Goal: Task Accomplishment & Management: Use online tool/utility

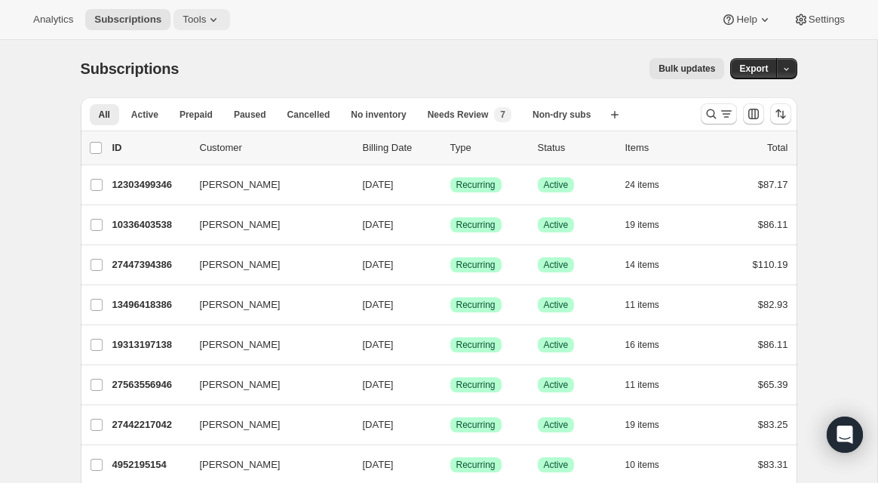
click at [213, 29] on button "Tools" at bounding box center [201, 19] width 57 height 21
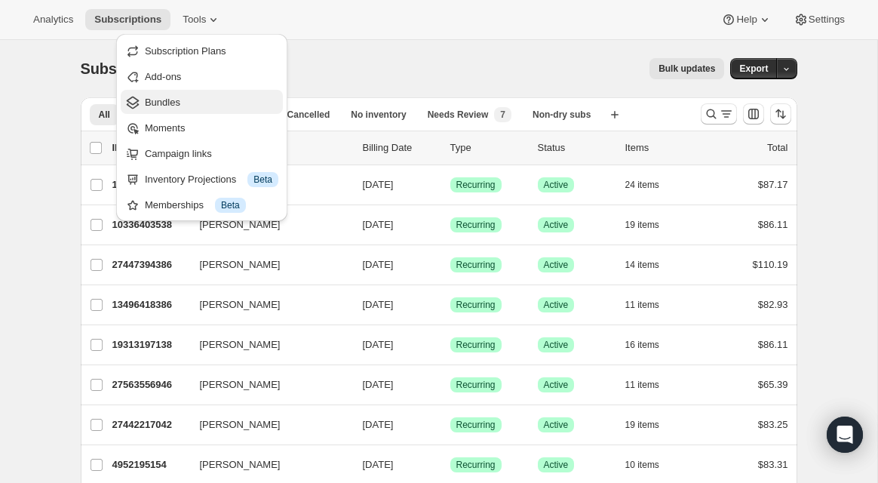
click at [220, 95] on span "Bundles" at bounding box center [211, 102] width 133 height 15
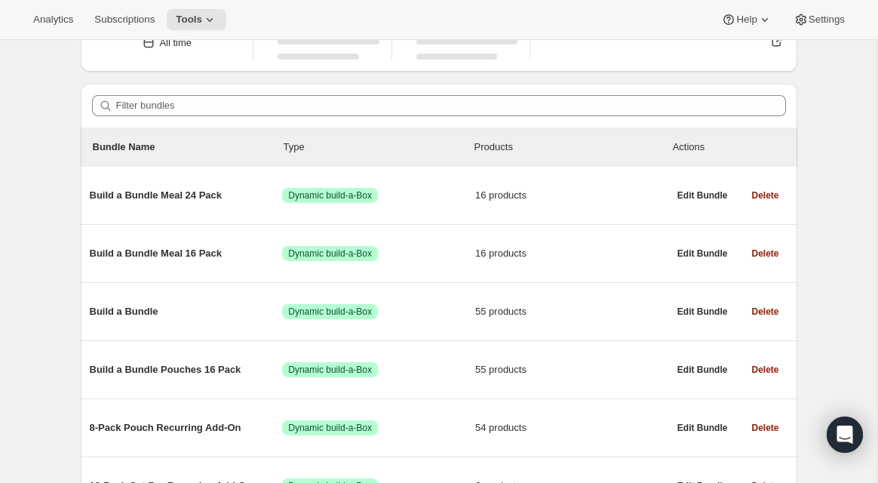
scroll to position [155, 0]
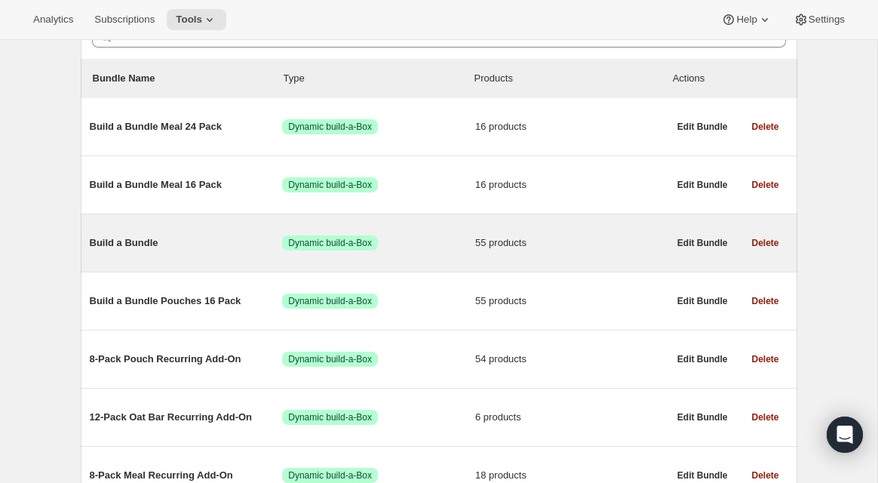
click at [115, 250] on span "Build a Bundle" at bounding box center [186, 242] width 193 height 15
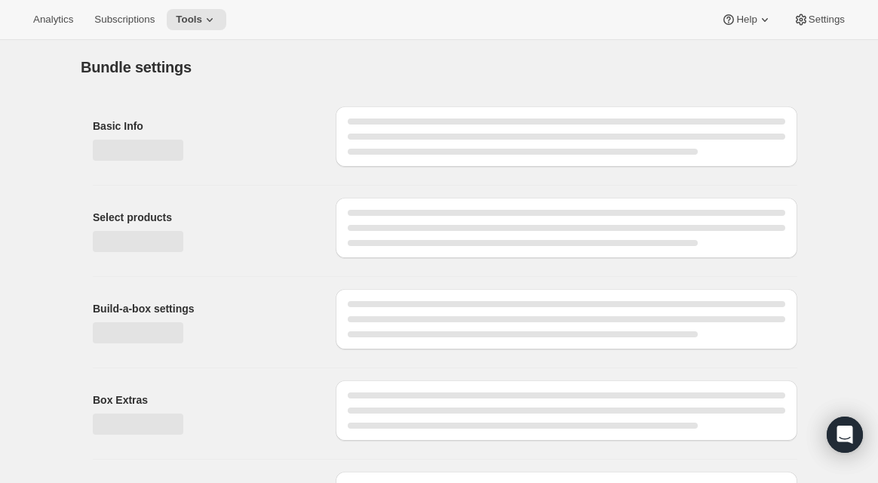
type input "Build a Bundle"
checkbox input "true"
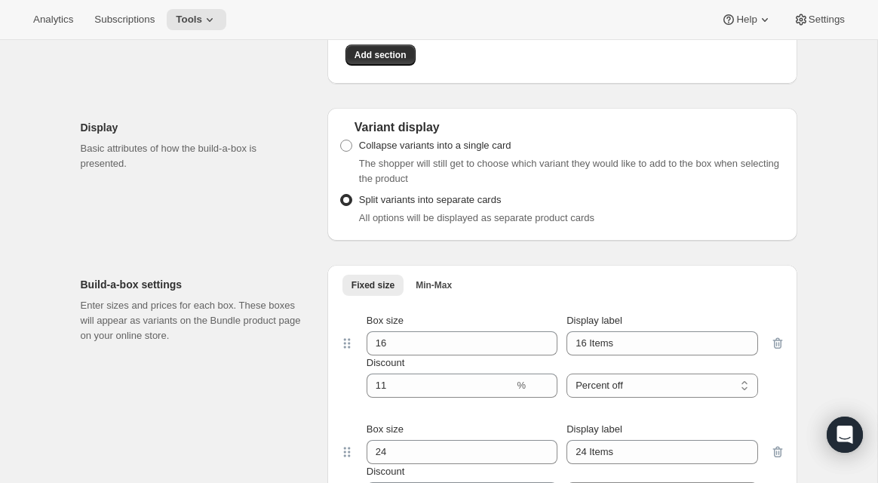
scroll to position [3930, 0]
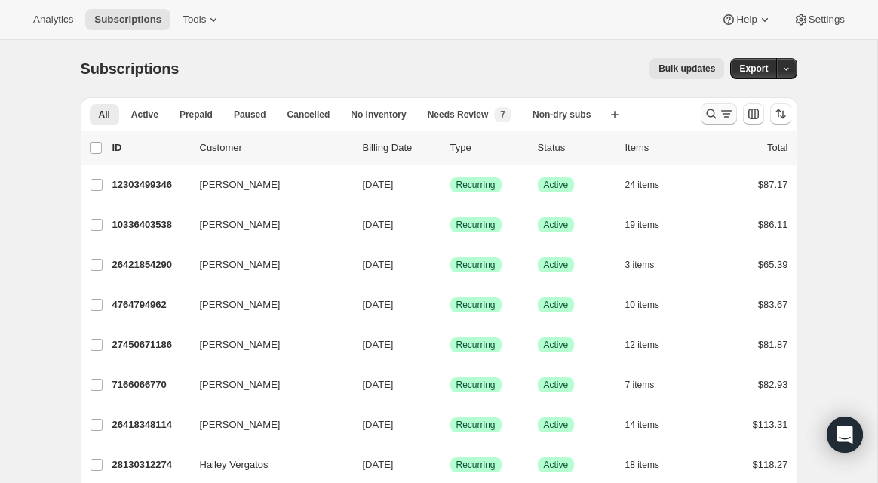
click at [717, 115] on icon "Search and filter results" at bounding box center [710, 113] width 15 height 15
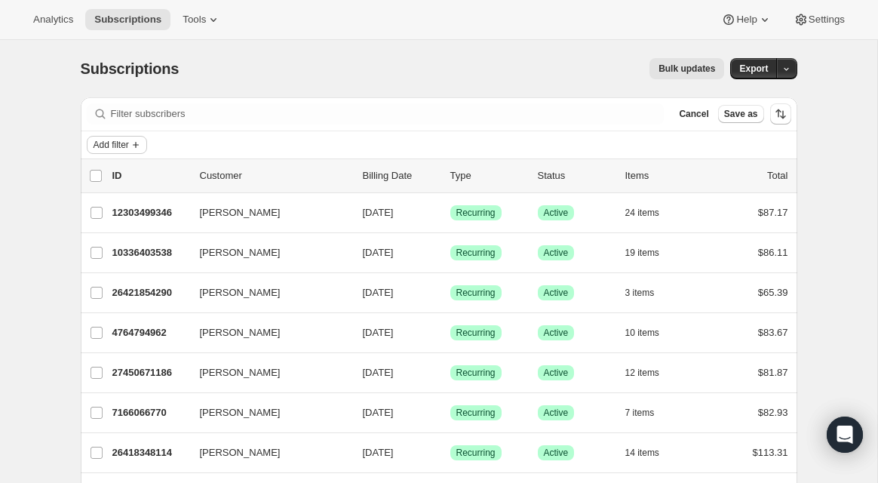
click at [121, 146] on span "Add filter" at bounding box center [110, 145] width 35 height 12
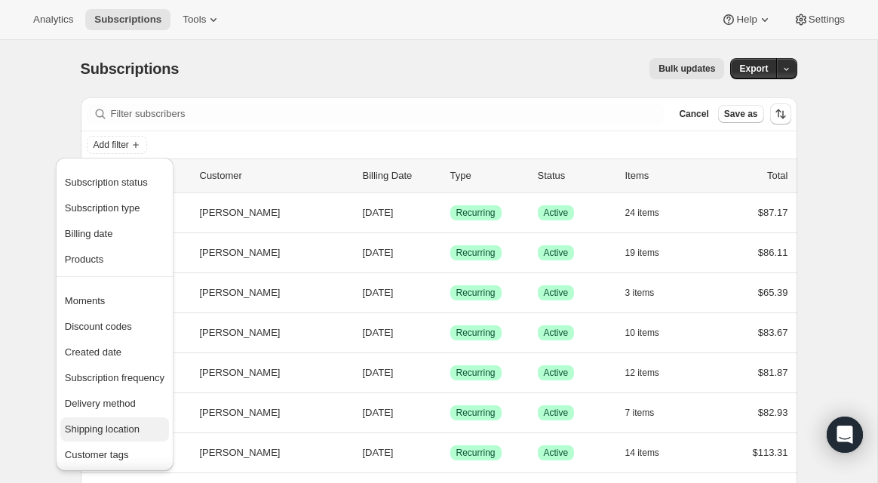
click at [122, 424] on span "Shipping location" at bounding box center [102, 428] width 75 height 11
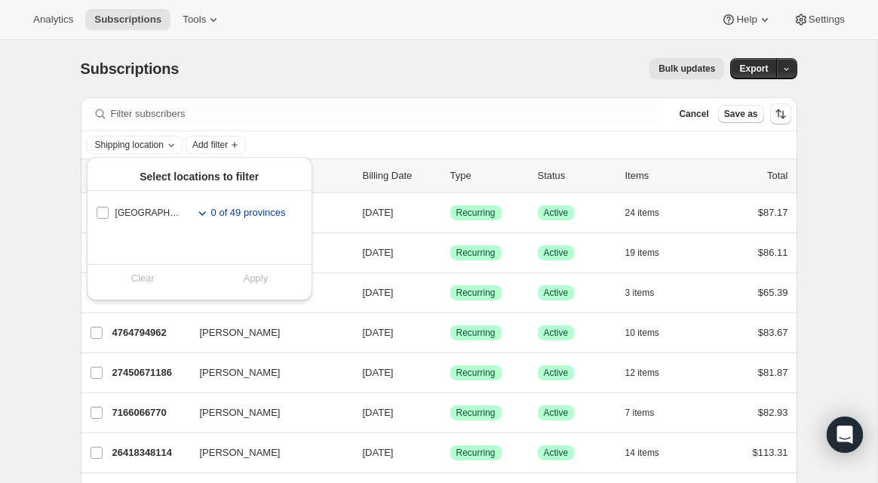
click at [199, 213] on icon "Toggle subregions for United States" at bounding box center [202, 212] width 15 height 15
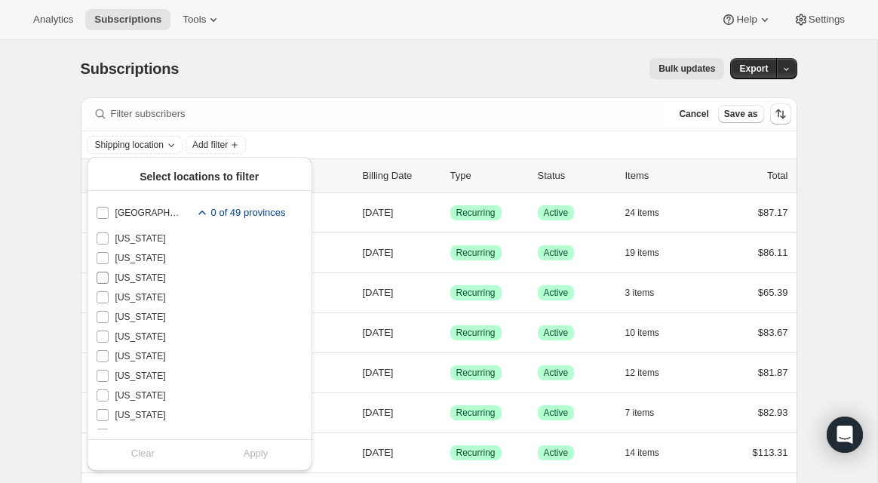
click at [112, 277] on label "[US_STATE]" at bounding box center [191, 278] width 190 height 20
click at [109, 277] on input "[US_STATE]" at bounding box center [103, 277] width 12 height 12
checkbox input "true"
click at [111, 263] on label "[US_STATE]" at bounding box center [191, 258] width 190 height 20
click at [109, 263] on input "[US_STATE]" at bounding box center [103, 258] width 12 height 12
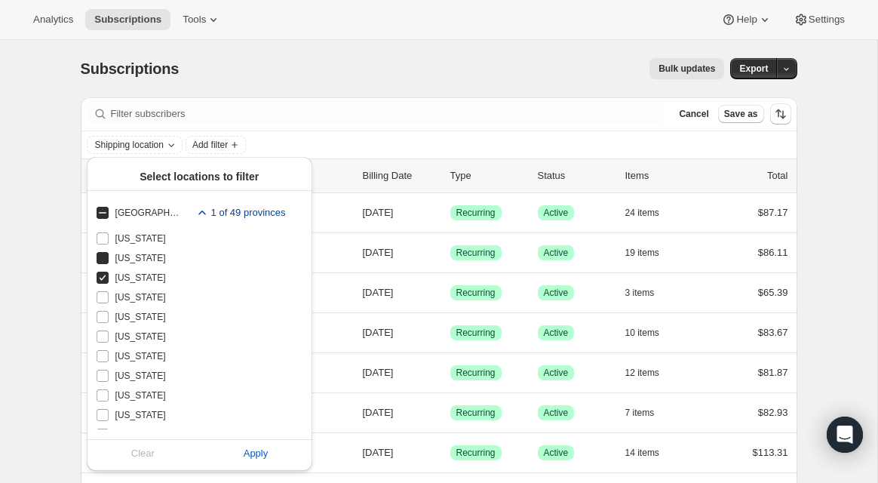
checkbox input "true"
click at [109, 244] on label "[US_STATE]" at bounding box center [191, 238] width 190 height 20
click at [109, 244] on input "[US_STATE]" at bounding box center [103, 238] width 12 height 12
checkbox input "true"
click at [278, 467] on div "Clear Apply" at bounding box center [199, 452] width 207 height 35
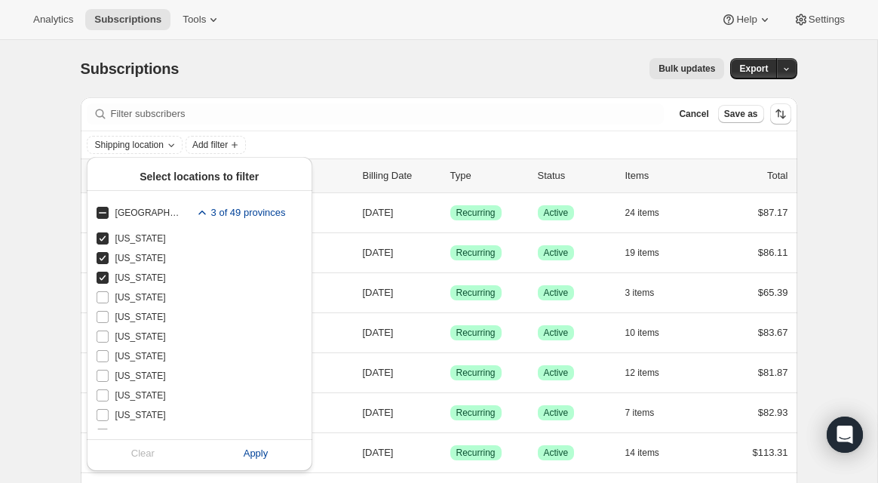
click at [276, 456] on button "Apply" at bounding box center [255, 453] width 131 height 24
click at [385, 72] on div "Bulk updates" at bounding box center [460, 68] width 527 height 21
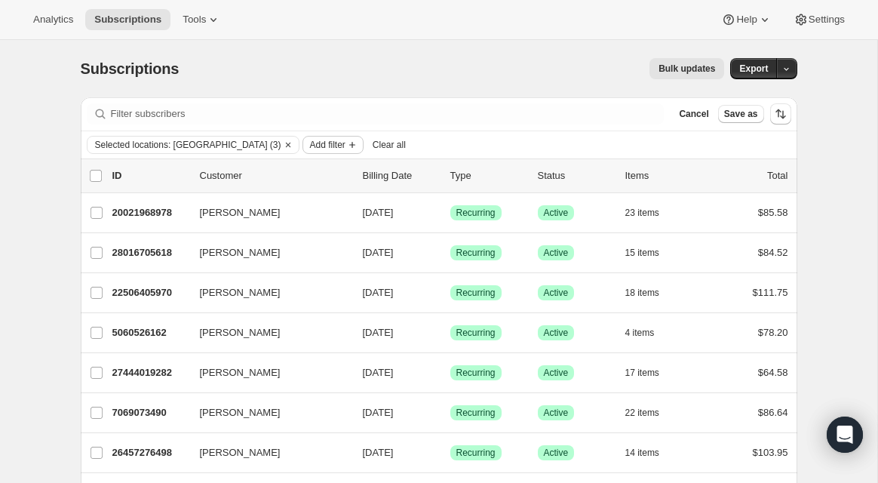
click at [309, 146] on span "Add filter" at bounding box center [326, 145] width 35 height 12
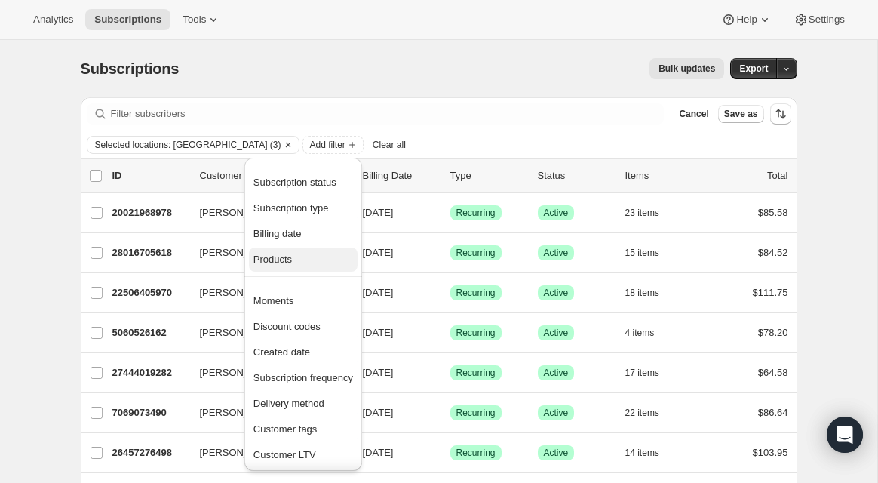
click at [307, 258] on span "Products" at bounding box center [303, 259] width 100 height 15
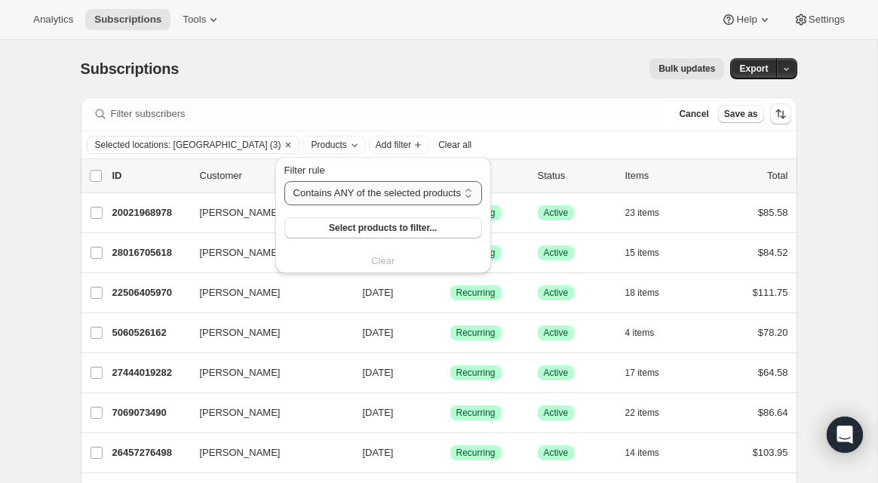
click at [384, 196] on select "Contains ANY of the selected products Contains ALL of the selected products Con…" at bounding box center [383, 193] width 198 height 24
click at [394, 233] on span "Select products to filter..." at bounding box center [383, 228] width 108 height 12
click at [374, 228] on span "Select products to filter..." at bounding box center [383, 228] width 108 height 12
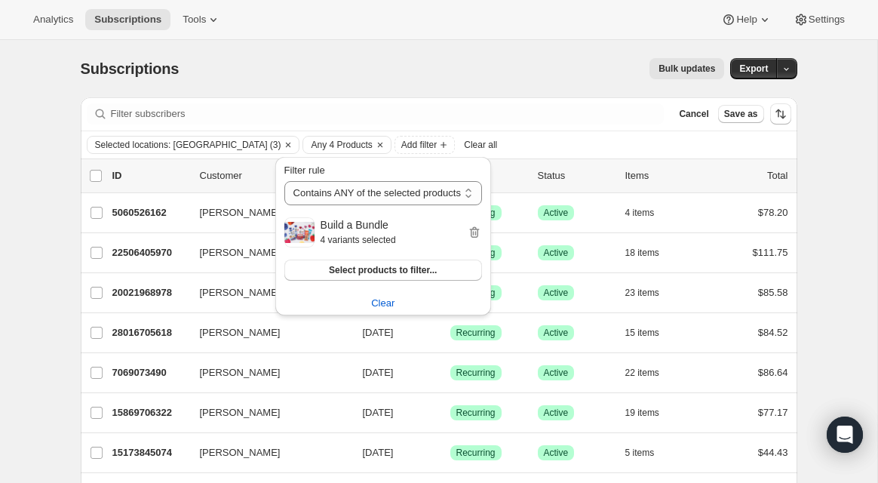
click at [370, 234] on p "4 variants selected" at bounding box center [393, 239] width 146 height 15
click at [356, 240] on p "4 variants selected" at bounding box center [393, 239] width 146 height 15
click at [360, 270] on span "Select products to filter..." at bounding box center [383, 270] width 108 height 12
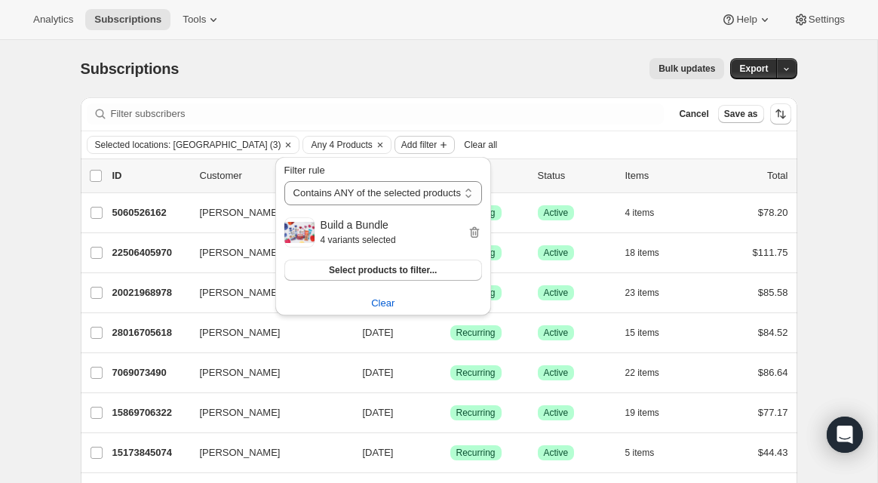
click at [401, 147] on span "Add filter" at bounding box center [418, 145] width 35 height 12
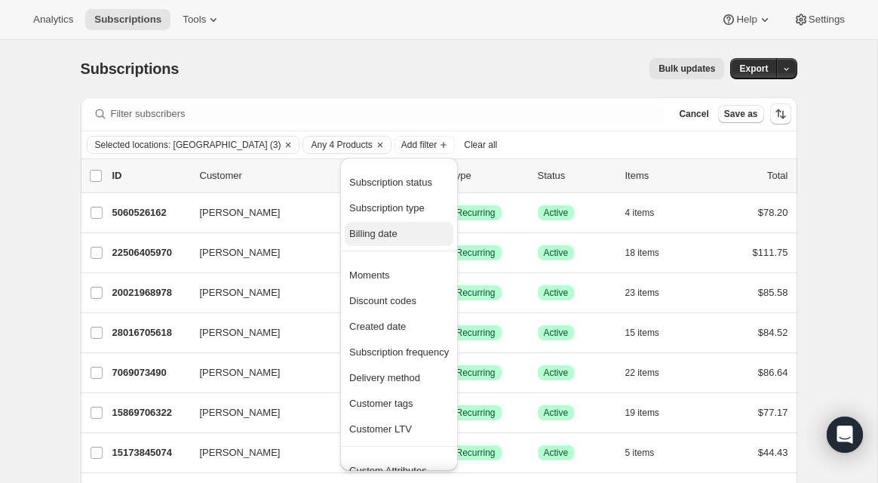
click at [405, 239] on span "Billing date" at bounding box center [399, 233] width 100 height 15
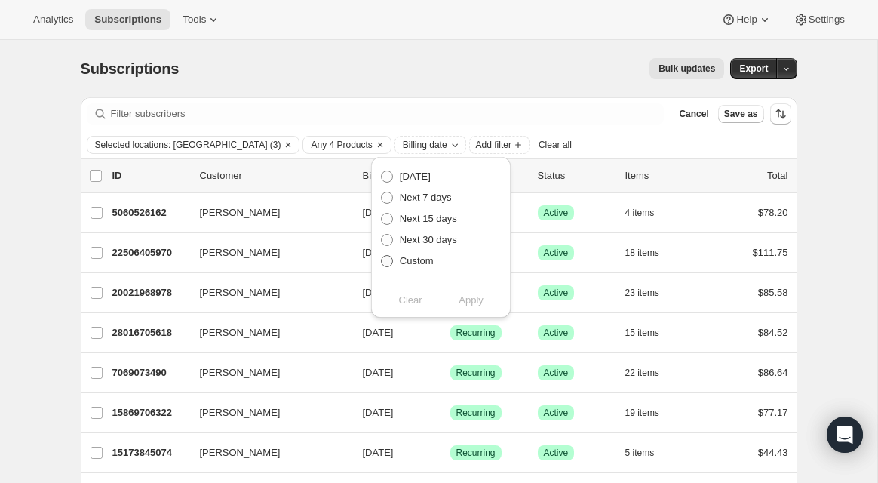
click at [427, 268] on span "Custom" at bounding box center [417, 260] width 34 height 15
click at [382, 256] on input "Custom" at bounding box center [381, 255] width 1 height 1
radio input "true"
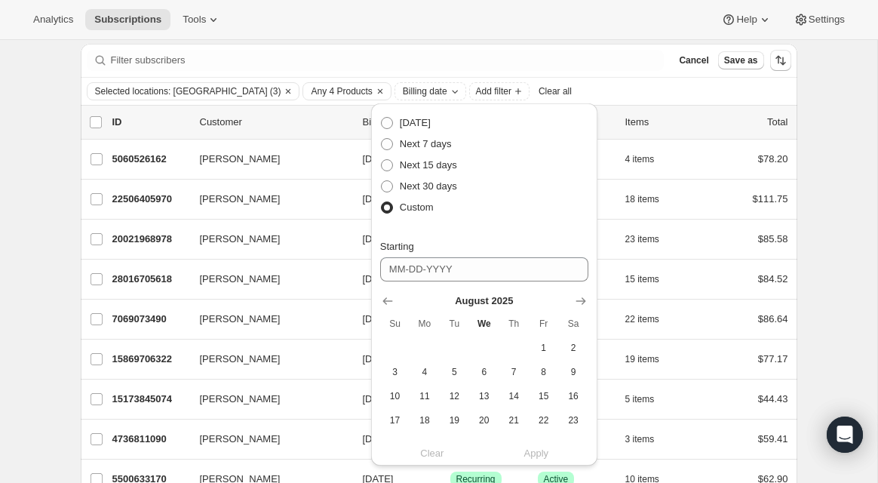
scroll to position [72, 0]
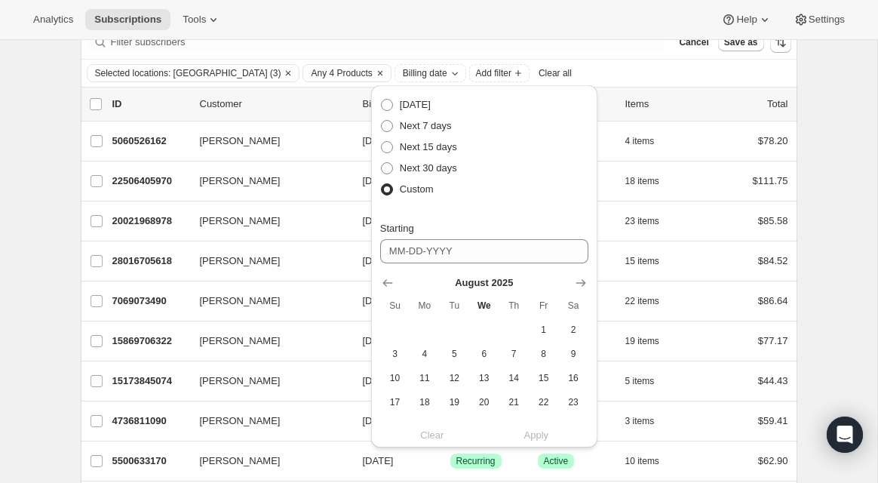
click at [593, 64] on div "Selected locations: [GEOGRAPHIC_DATA] (3) Any 4 Products Billing date Add filte…" at bounding box center [439, 73] width 704 height 18
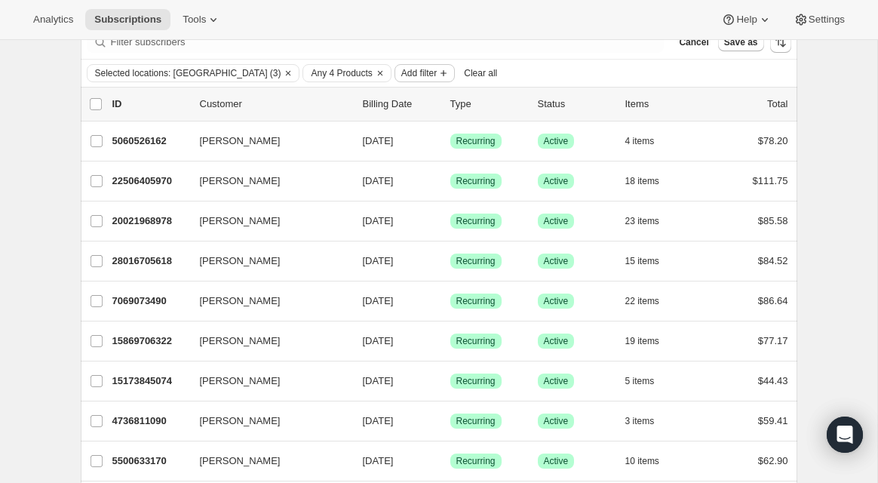
click at [410, 75] on span "Add filter" at bounding box center [418, 73] width 35 height 12
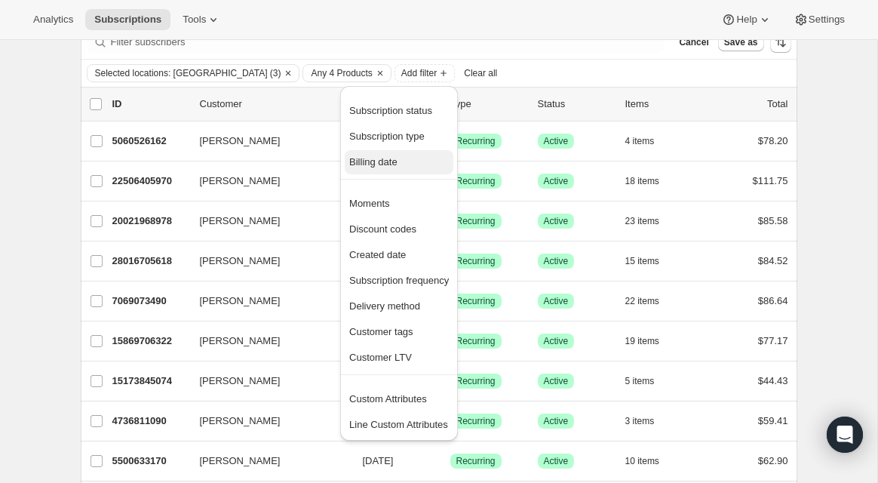
click at [392, 168] on span "Billing date" at bounding box center [399, 162] width 100 height 15
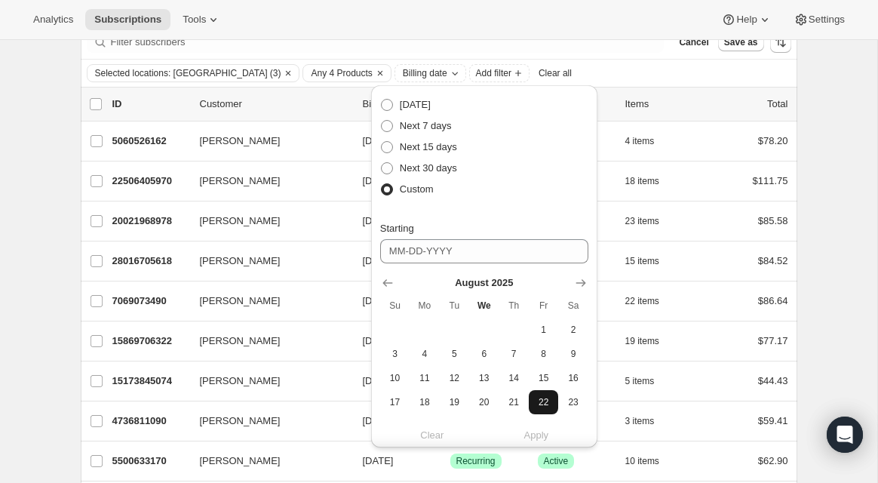
click at [544, 405] on span "22" at bounding box center [543, 402] width 17 height 12
type input "[DATE]"
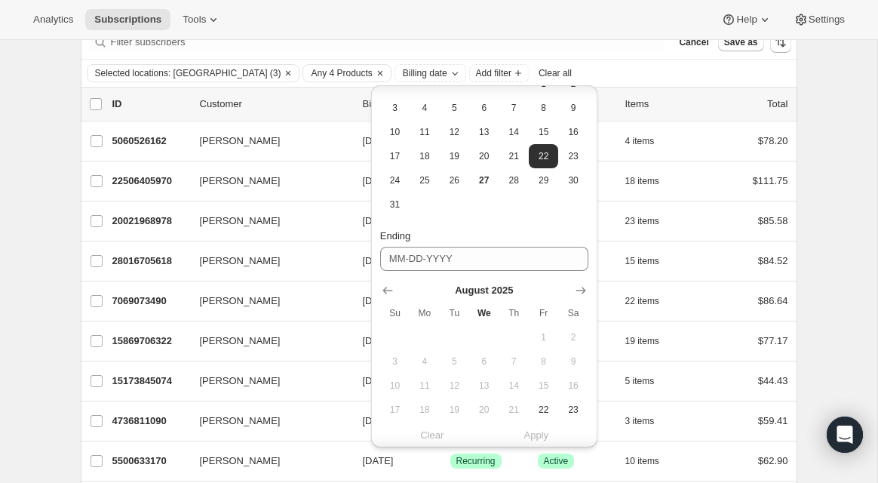
scroll to position [326, 0]
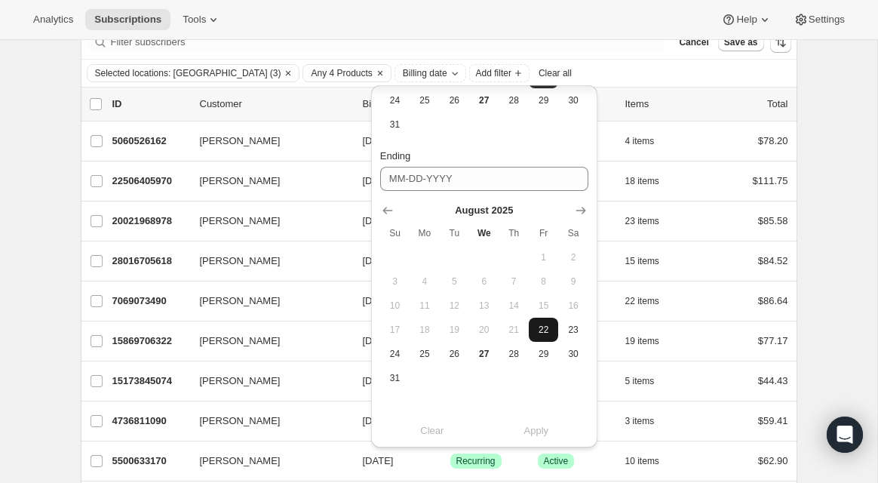
click at [546, 326] on span "22" at bounding box center [543, 329] width 17 height 12
click at [518, 360] on button "28" at bounding box center [513, 354] width 29 height 24
type input "[DATE]"
click at [535, 436] on span "Apply" at bounding box center [536, 430] width 25 height 15
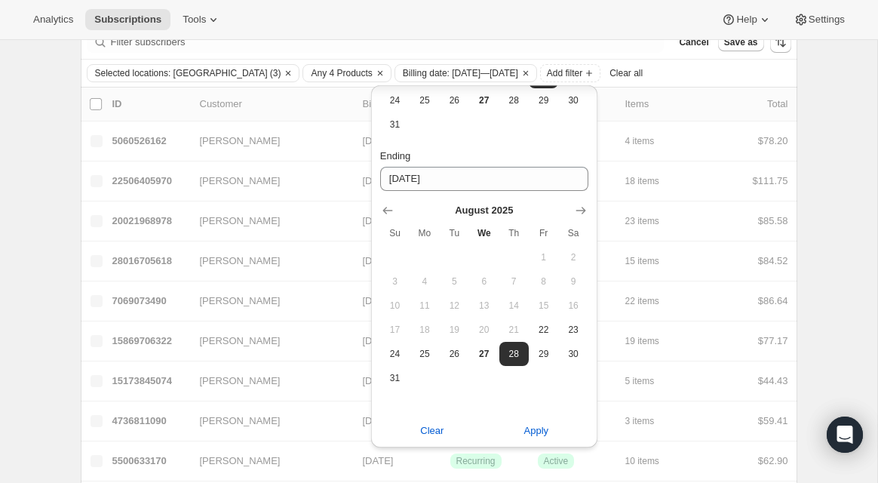
click at [575, 35] on div "Analytics Subscriptions Tools Help Settings" at bounding box center [439, 20] width 878 height 40
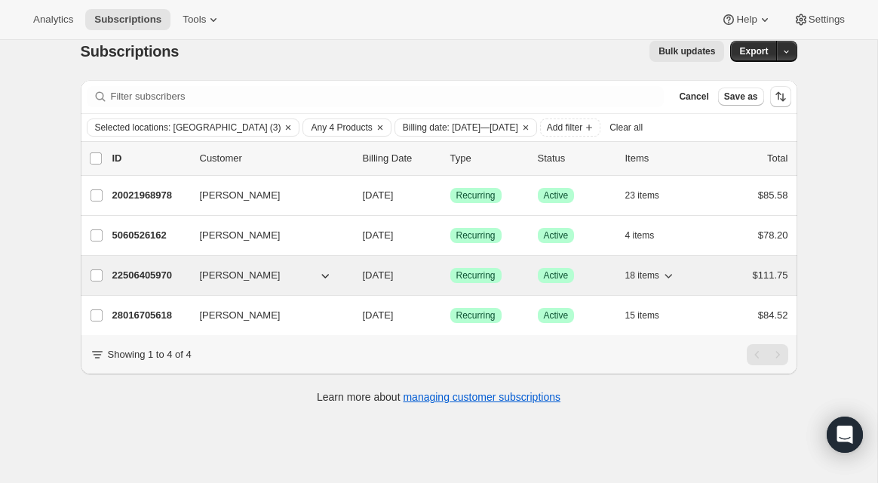
scroll to position [0, 0]
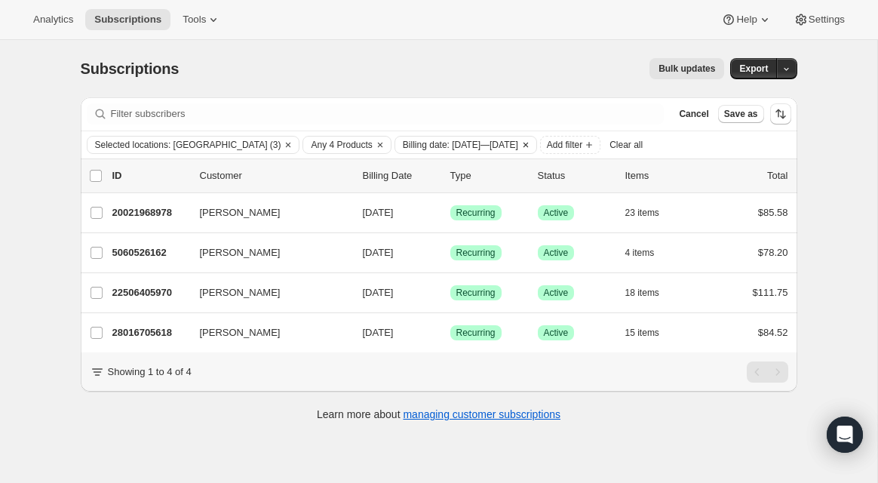
click at [492, 146] on span "Billing date: [DATE]—[DATE]" at bounding box center [460, 145] width 115 height 12
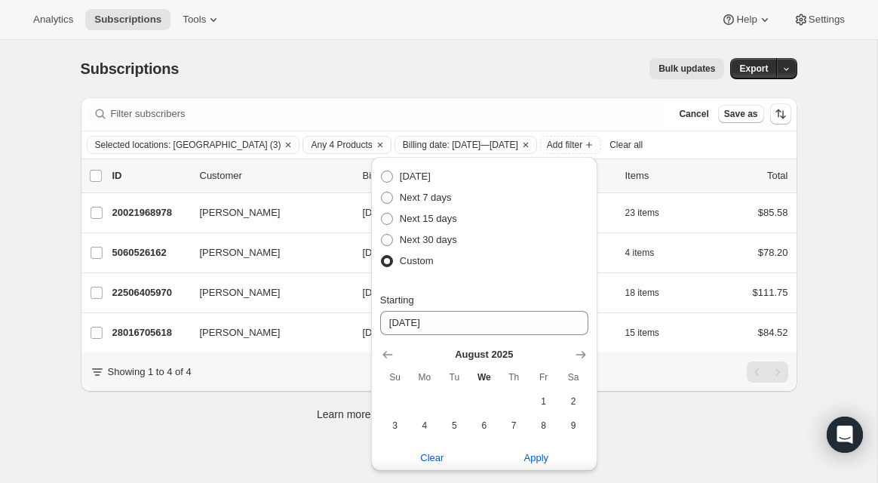
click at [493, 93] on div "Subscriptions. This page is ready Subscriptions Bulk updates More actions Bulk …" at bounding box center [439, 68] width 716 height 57
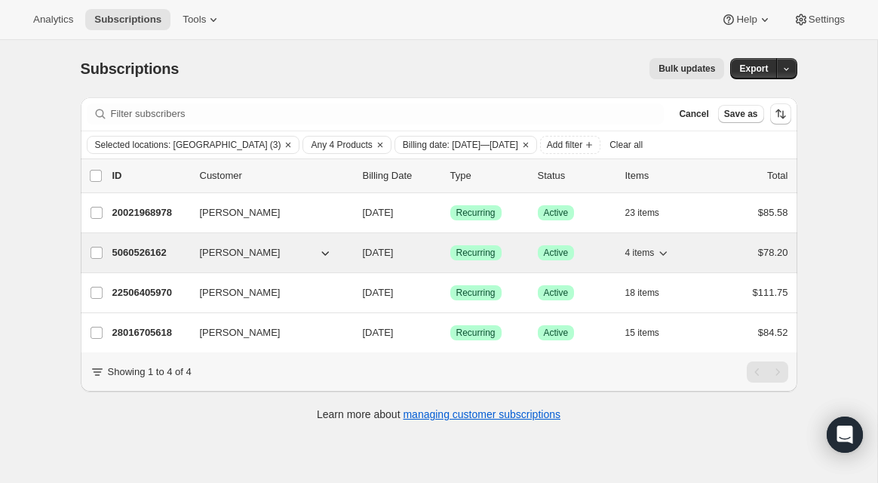
click at [670, 251] on icon "button" at bounding box center [662, 252] width 15 height 15
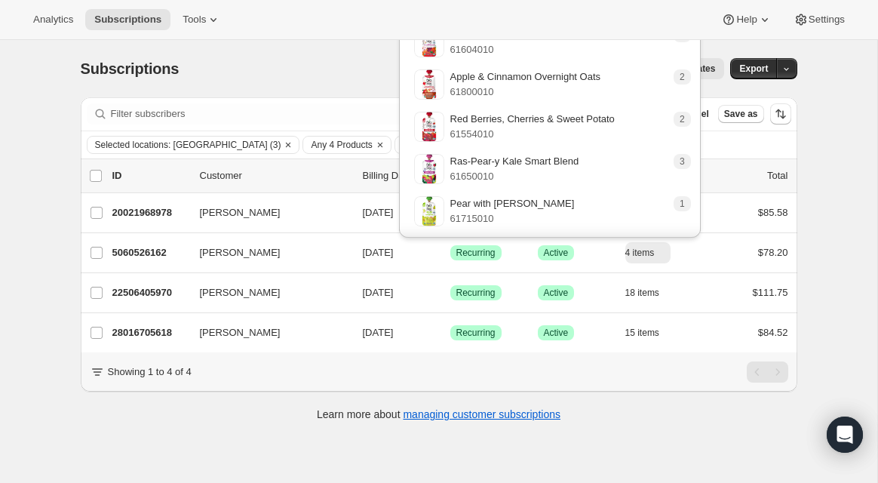
click at [826, 135] on div "Subscriptions. This page is ready Subscriptions Bulk updates More actions Bulk …" at bounding box center [438, 281] width 877 height 483
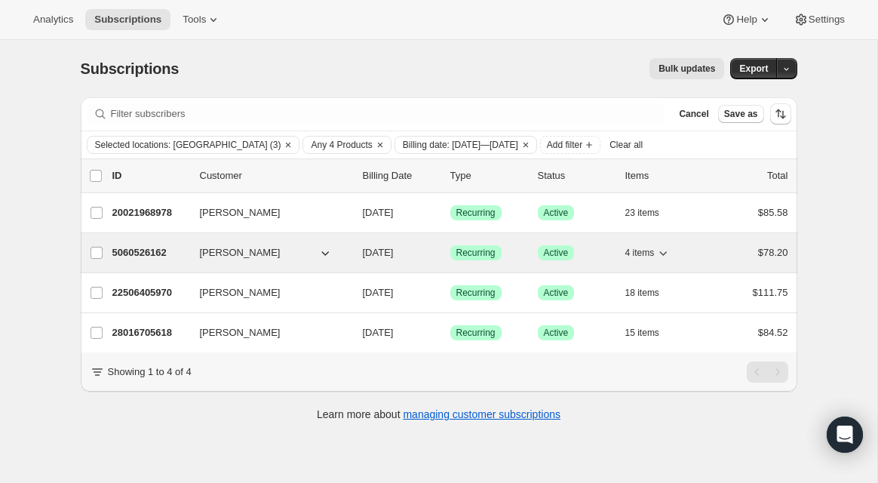
click at [649, 254] on span "4 items" at bounding box center [639, 253] width 29 height 12
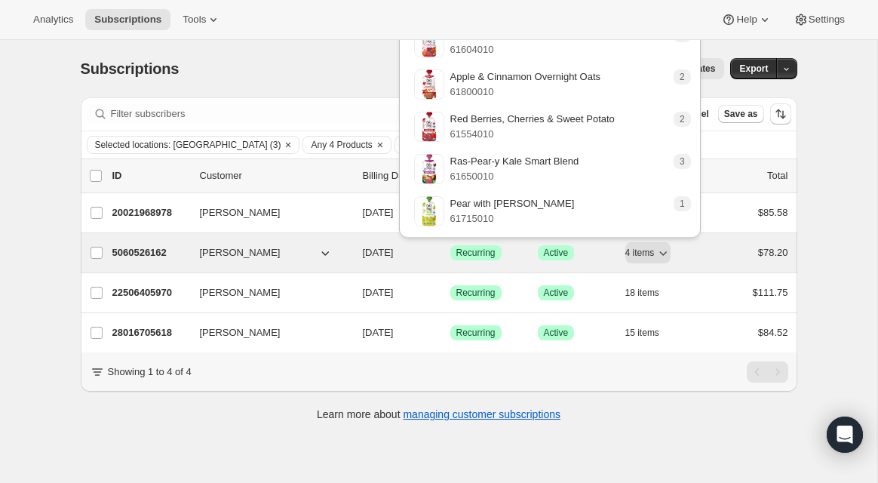
click at [149, 253] on p "5060526162" at bounding box center [149, 252] width 75 height 15
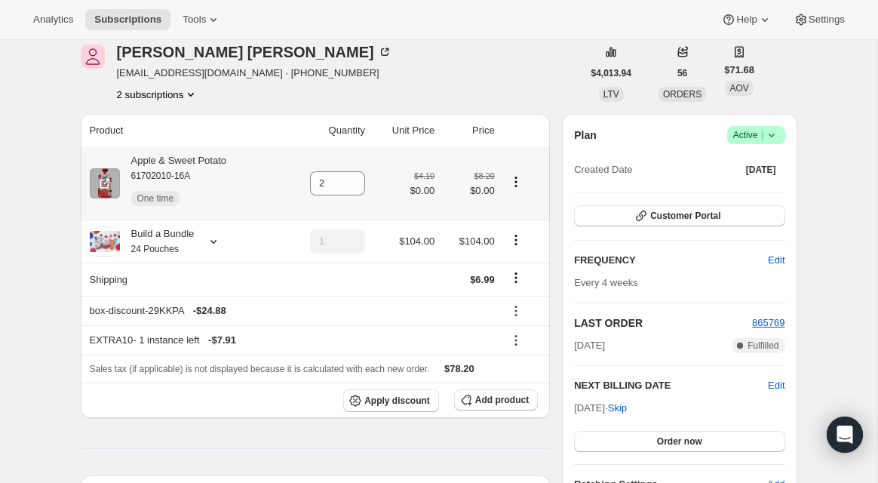
scroll to position [92, 0]
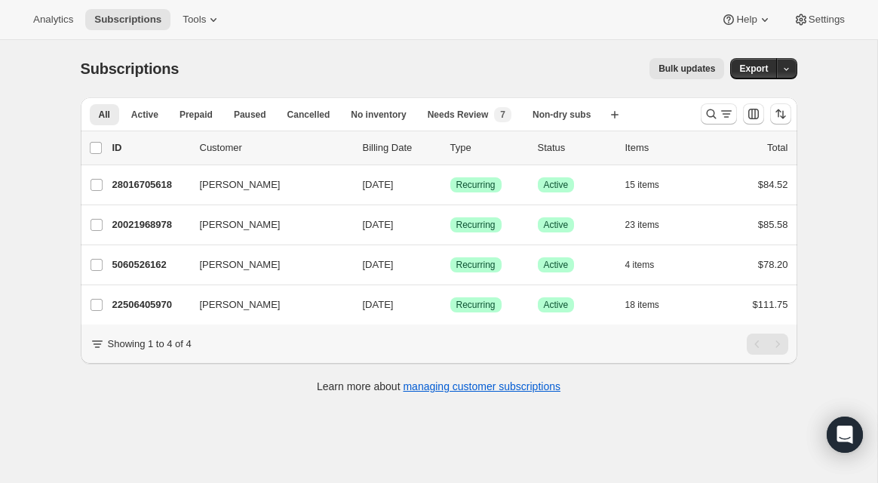
click at [694, 70] on span "Bulk updates" at bounding box center [686, 69] width 57 height 12
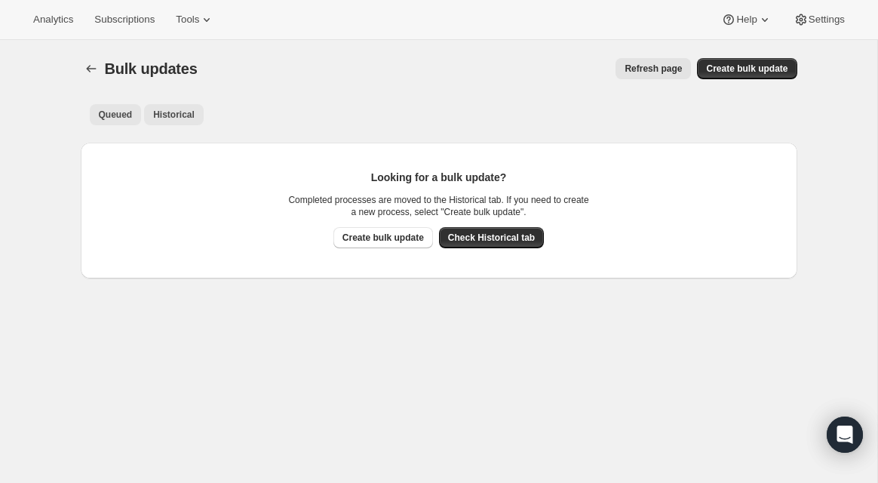
click at [191, 120] on span "Historical" at bounding box center [173, 115] width 41 height 12
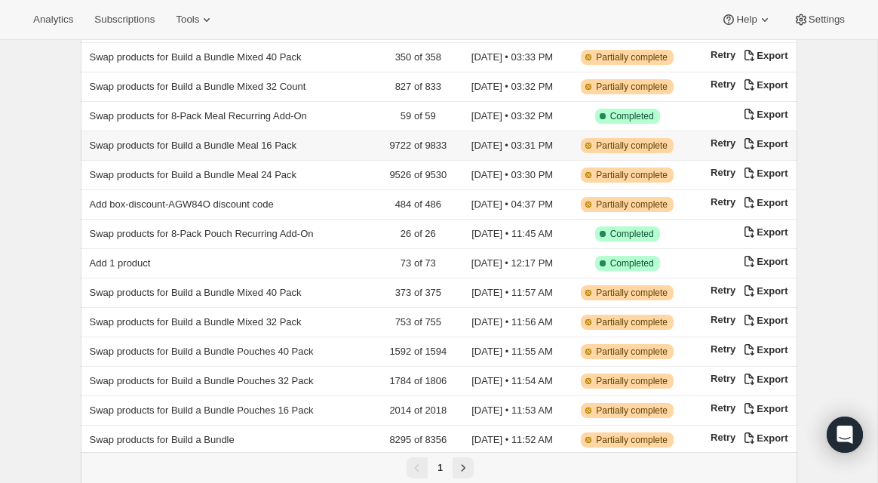
scroll to position [249, 0]
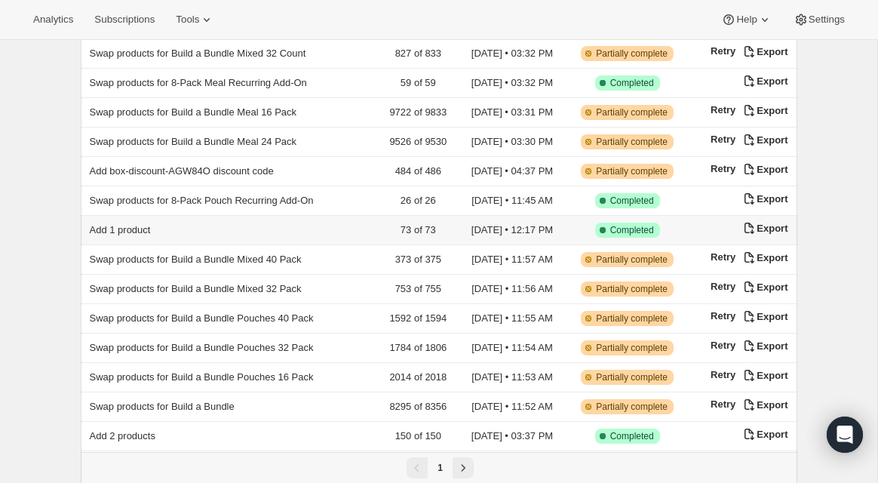
click at [137, 224] on span "Add 1 product" at bounding box center [120, 229] width 61 height 11
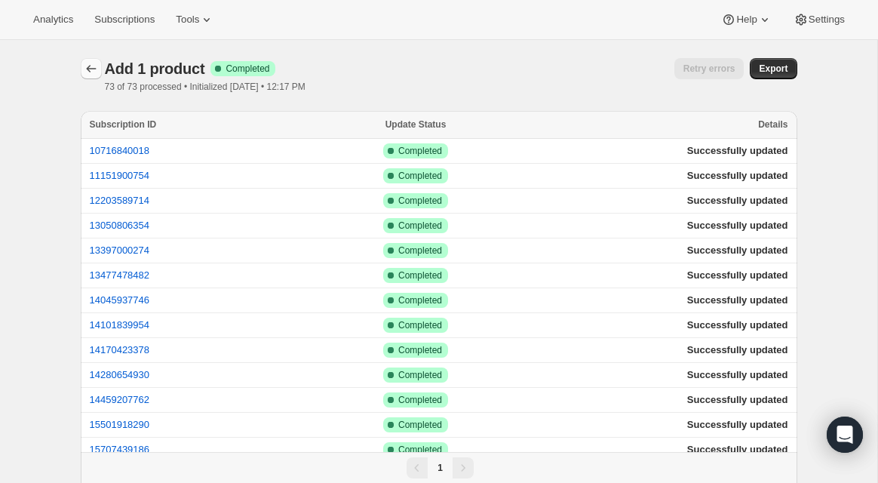
click at [87, 65] on icon "button" at bounding box center [91, 68] width 15 height 15
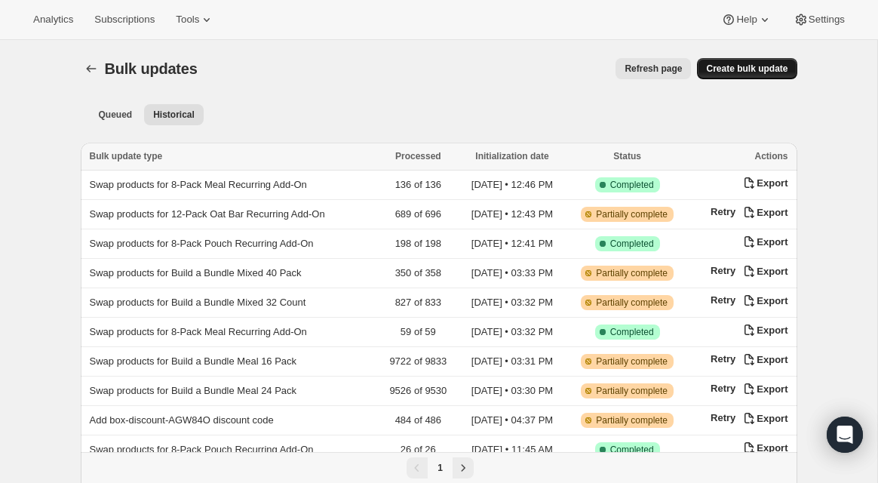
click at [745, 69] on span "Create bulk update" at bounding box center [746, 69] width 81 height 12
select select "16"
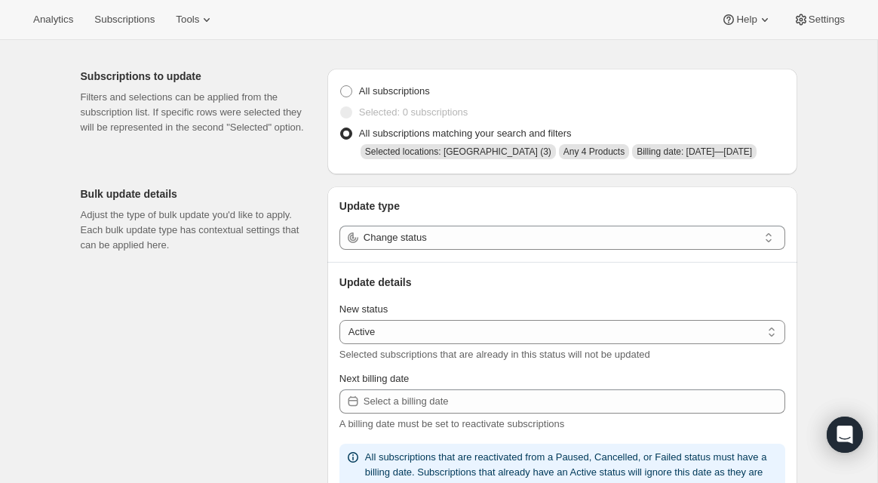
scroll to position [56, 0]
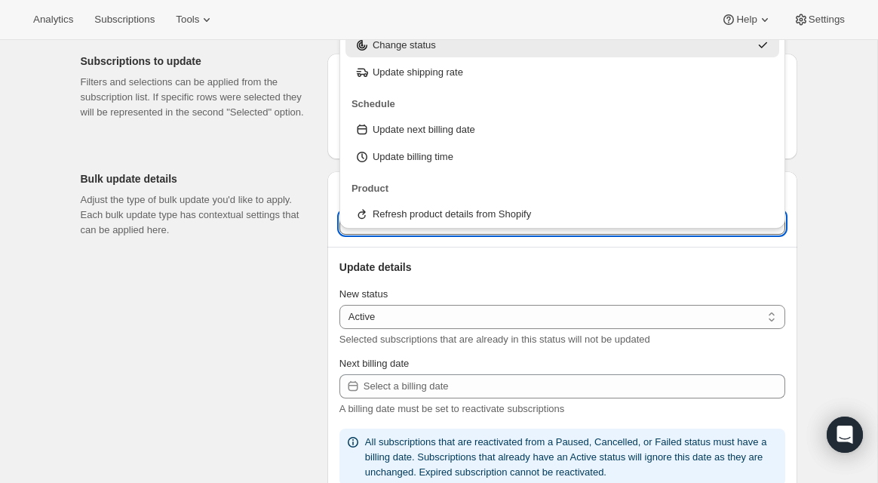
click at [406, 234] on input "Change status" at bounding box center [560, 222] width 394 height 24
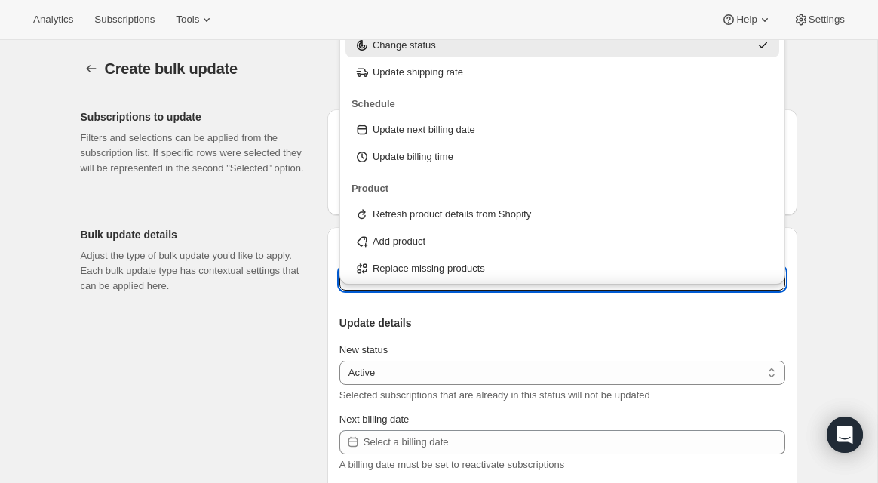
scroll to position [2, 0]
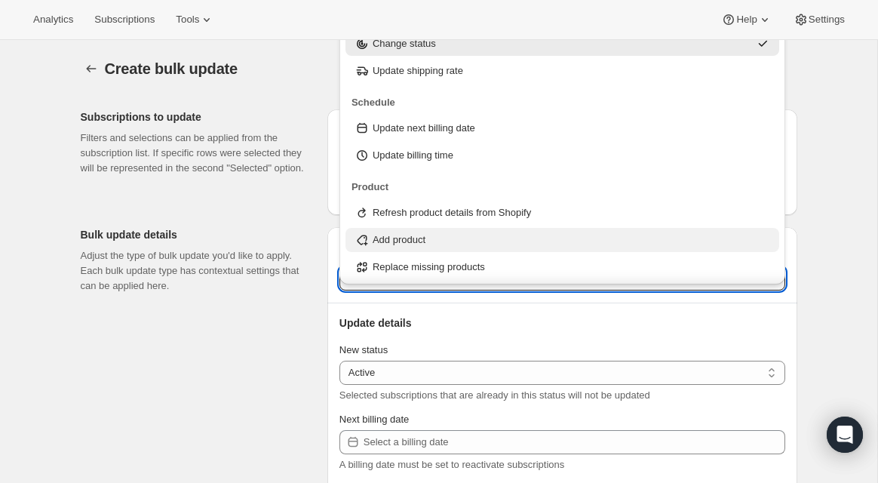
click at [406, 239] on p "Add product" at bounding box center [398, 239] width 53 height 15
type input "Add product"
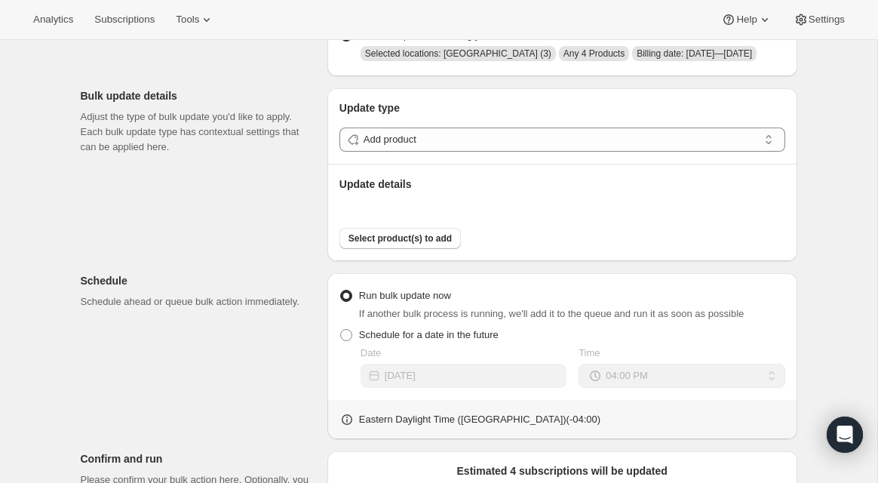
scroll to position [161, 0]
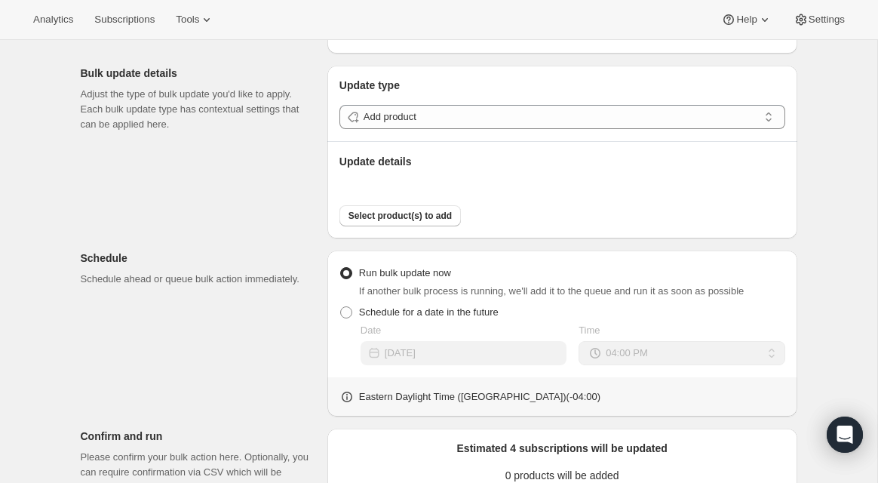
click at [271, 223] on div "Subscriptions to update Filters and selections can be applied from the subscrip…" at bounding box center [433, 336] width 728 height 801
click at [399, 222] on span "Select product(s) to add" at bounding box center [399, 216] width 103 height 12
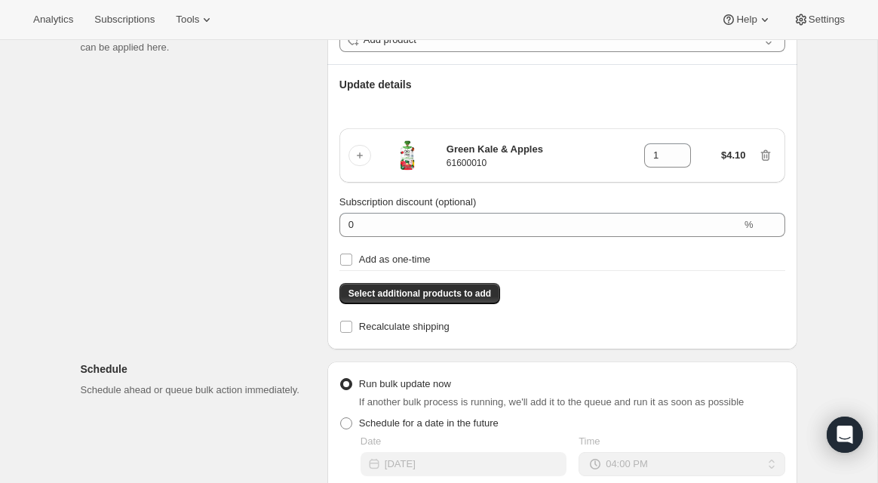
scroll to position [217, 0]
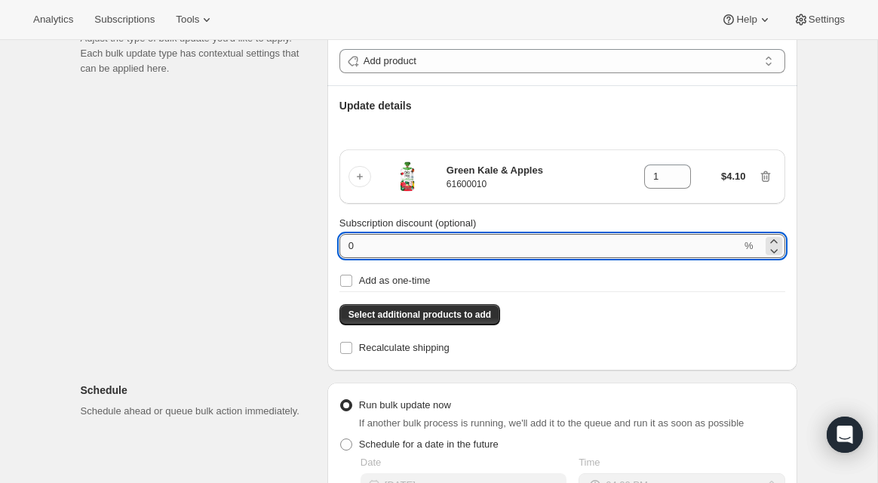
click at [654, 258] on input "0" at bounding box center [540, 246] width 402 height 24
type input "100"
click at [346, 287] on input "Add as one-time" at bounding box center [346, 280] width 12 height 12
checkbox input "true"
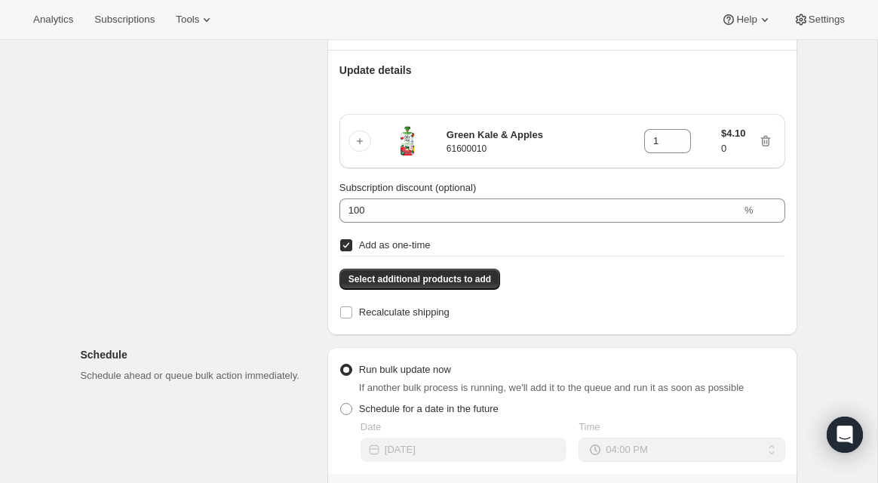
scroll to position [0, 0]
